Goal: Task Accomplishment & Management: Use online tool/utility

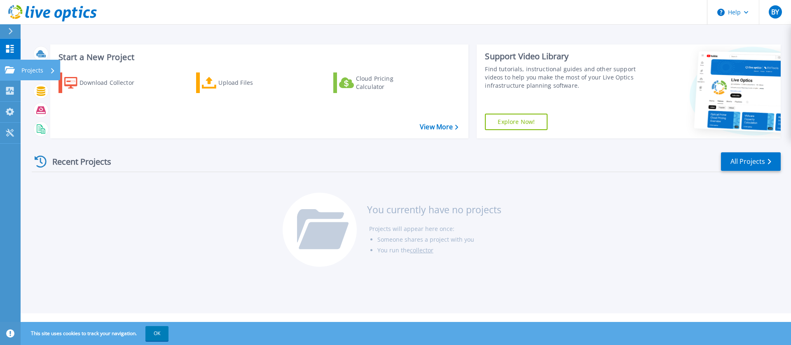
click at [13, 73] on icon at bounding box center [10, 69] width 10 height 7
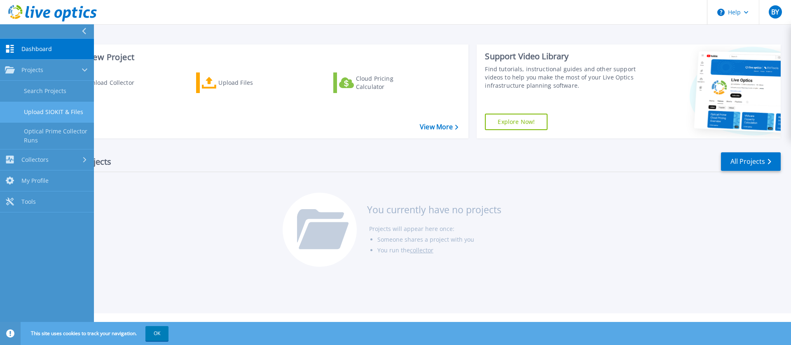
click at [49, 109] on link "Upload SIOKIT & Files" at bounding box center [47, 112] width 94 height 21
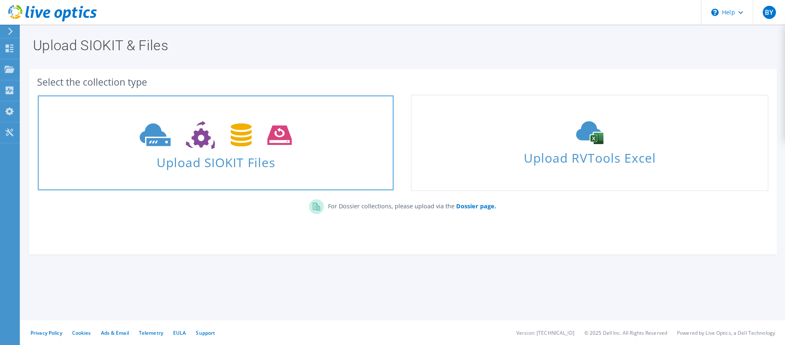
click at [191, 142] on icon at bounding box center [216, 135] width 152 height 28
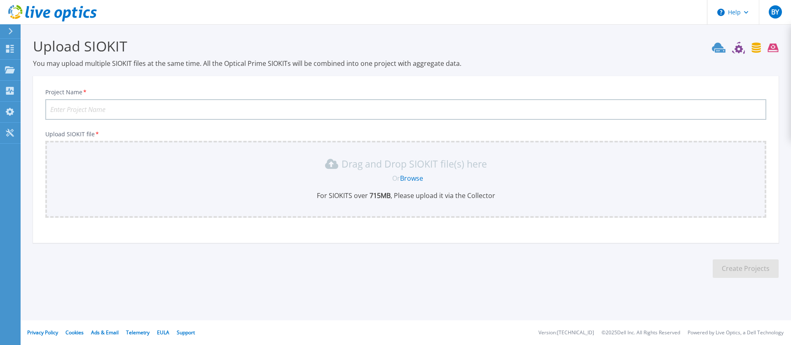
click at [216, 176] on div "Or Browse" at bounding box center [408, 178] width 708 height 9
click at [413, 176] on link "Browse" at bounding box center [411, 178] width 23 height 9
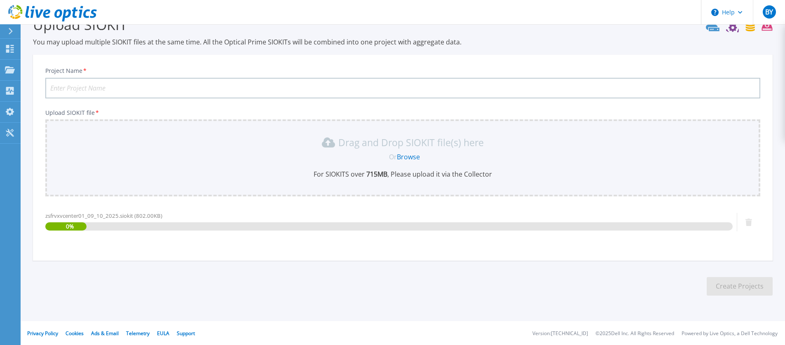
scroll to position [22, 0]
